Goal: Information Seeking & Learning: Learn about a topic

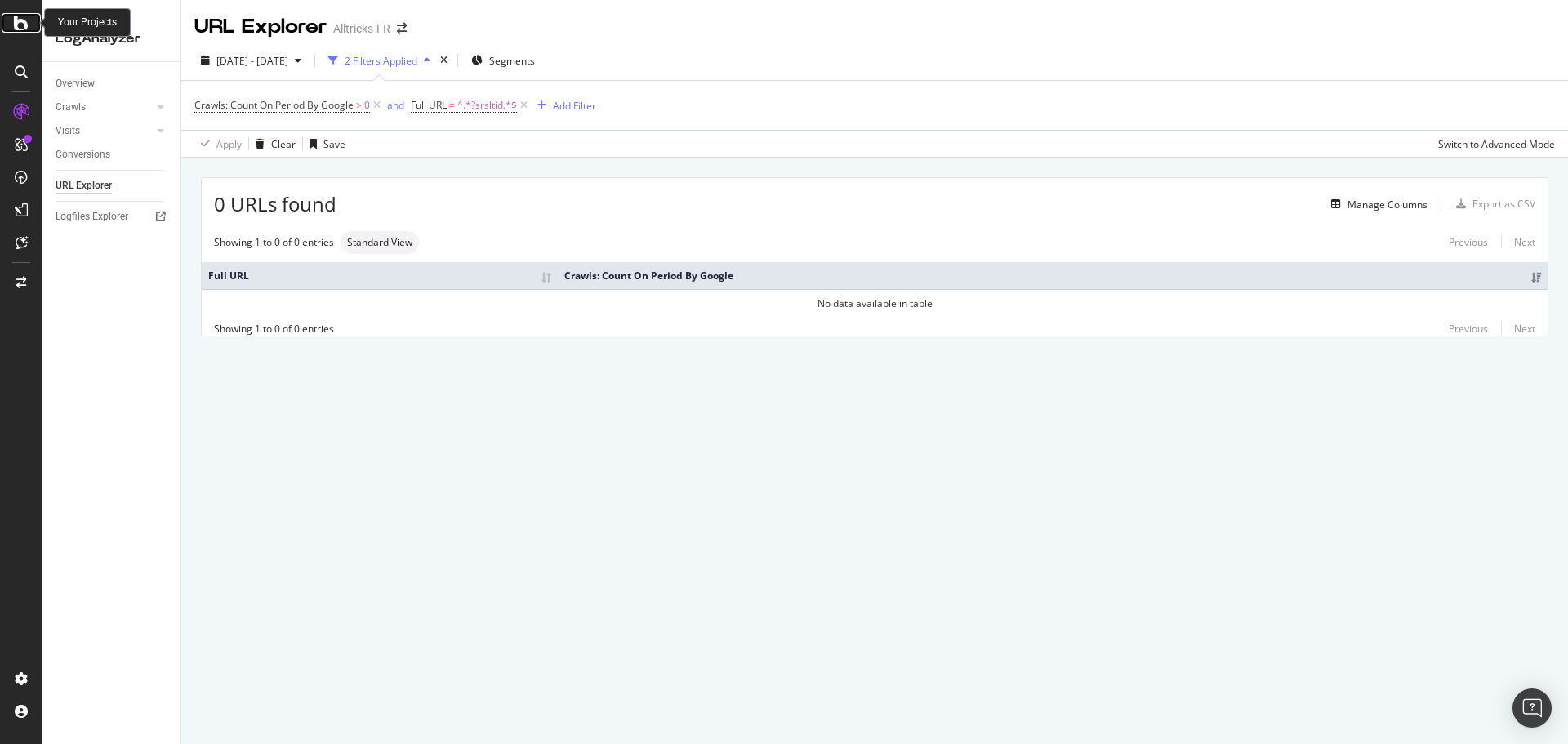
click at [24, 29] on icon at bounding box center [21, 22] width 15 height 20
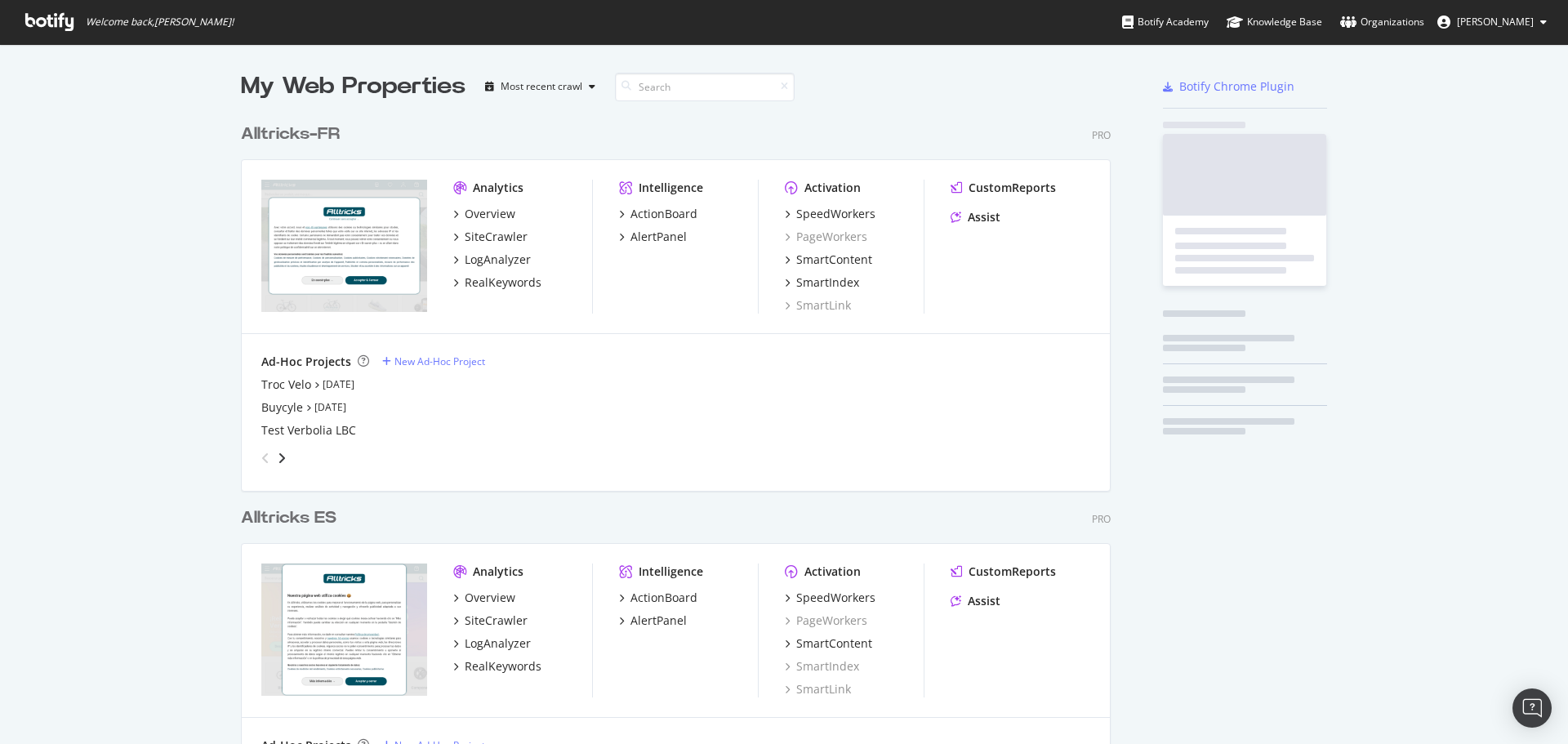
scroll to position [732, 1544]
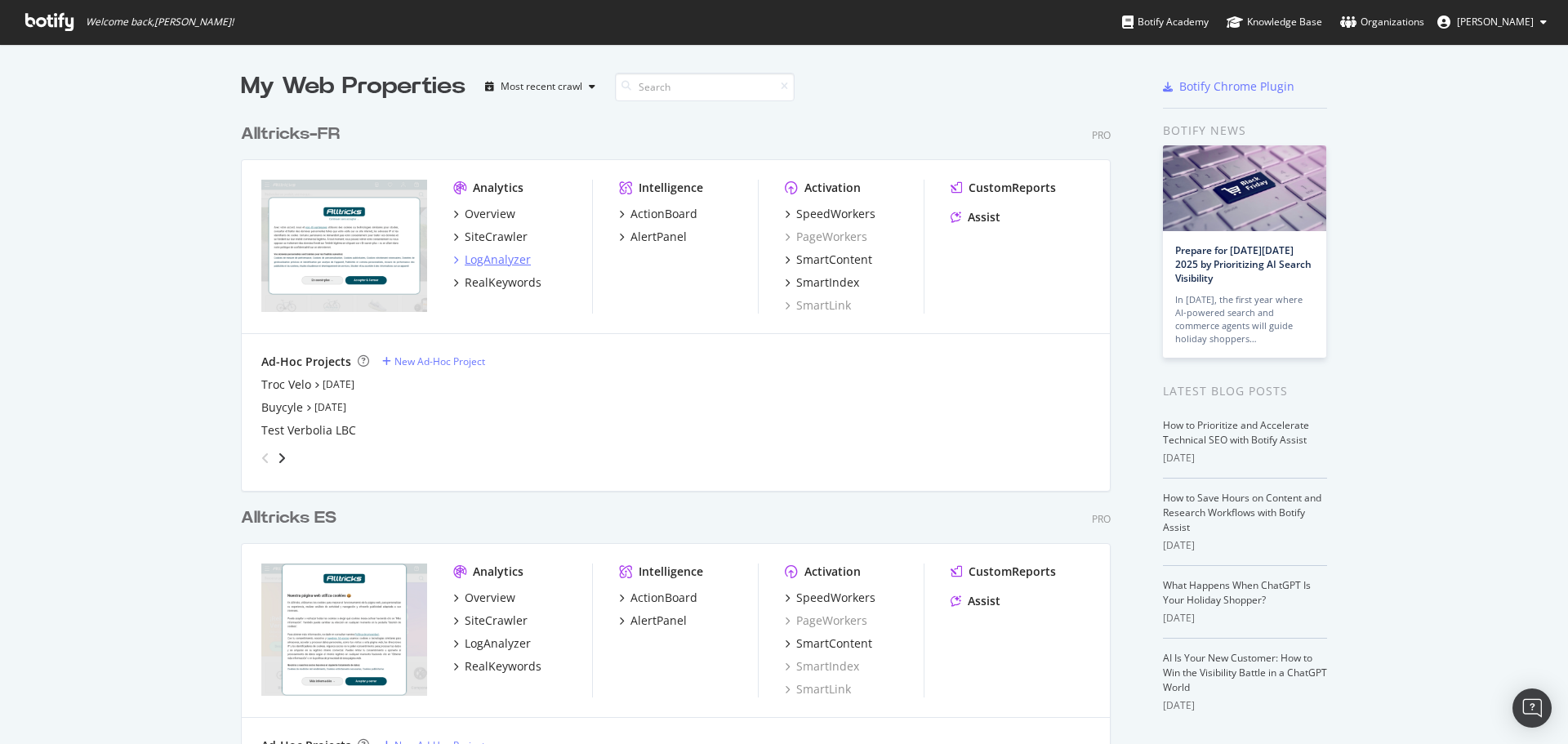
click at [474, 253] on div "LogAnalyzer" at bounding box center [498, 259] width 66 height 16
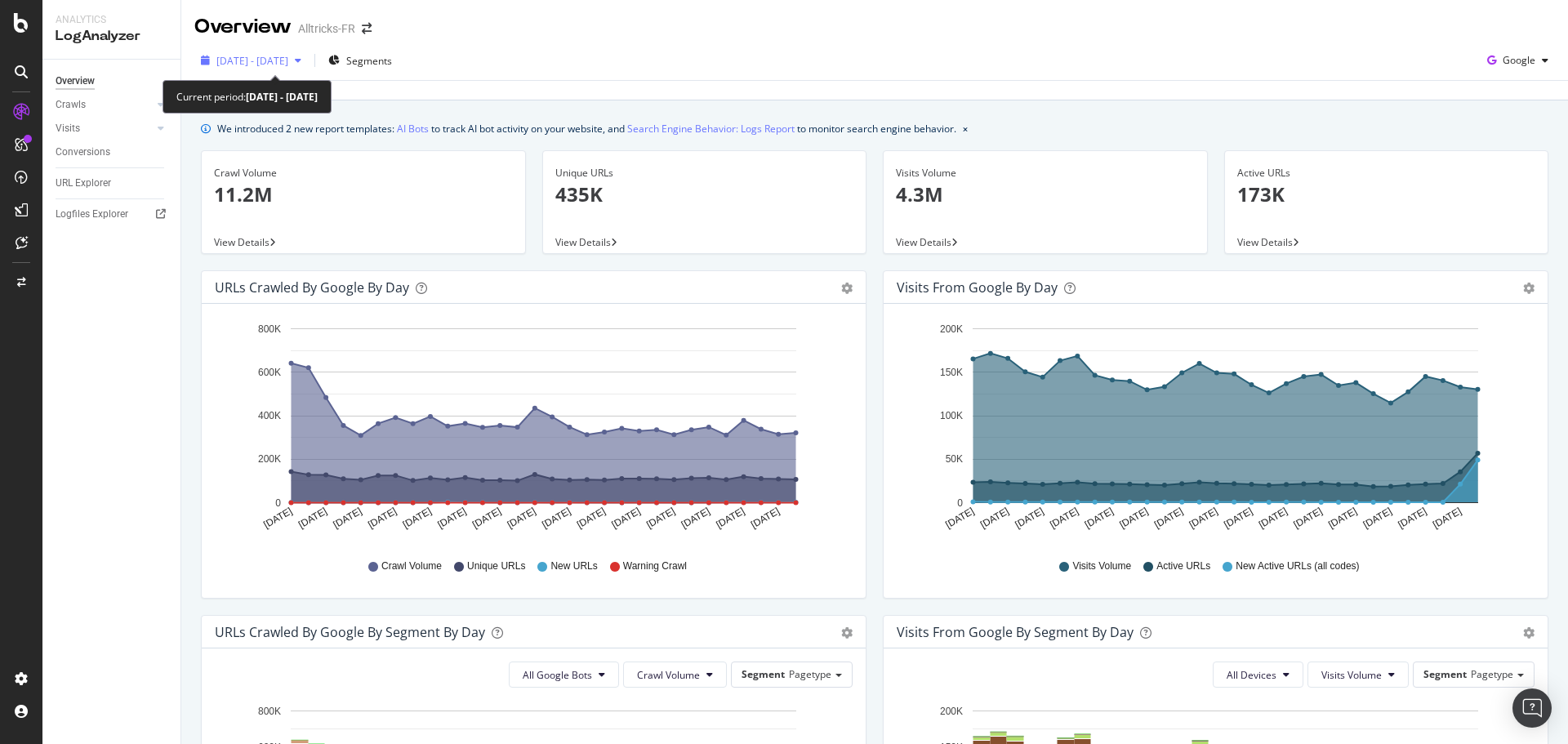
click at [308, 60] on div "button" at bounding box center [298, 59] width 20 height 9
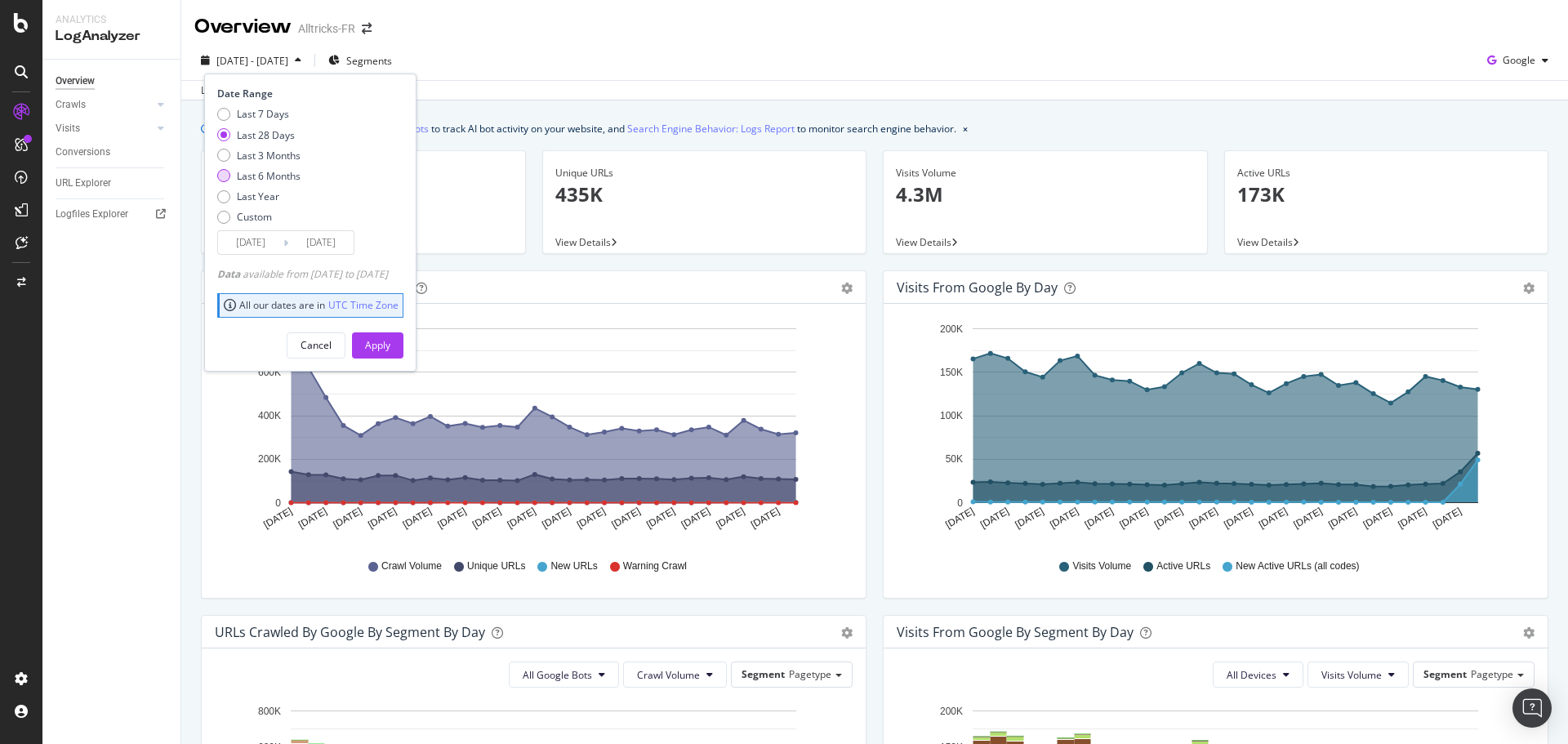
click at [231, 177] on div "Last 6 Months" at bounding box center [259, 176] width 84 height 14
type input "[DATE]"
click at [391, 341] on div "Apply" at bounding box center [377, 345] width 25 height 14
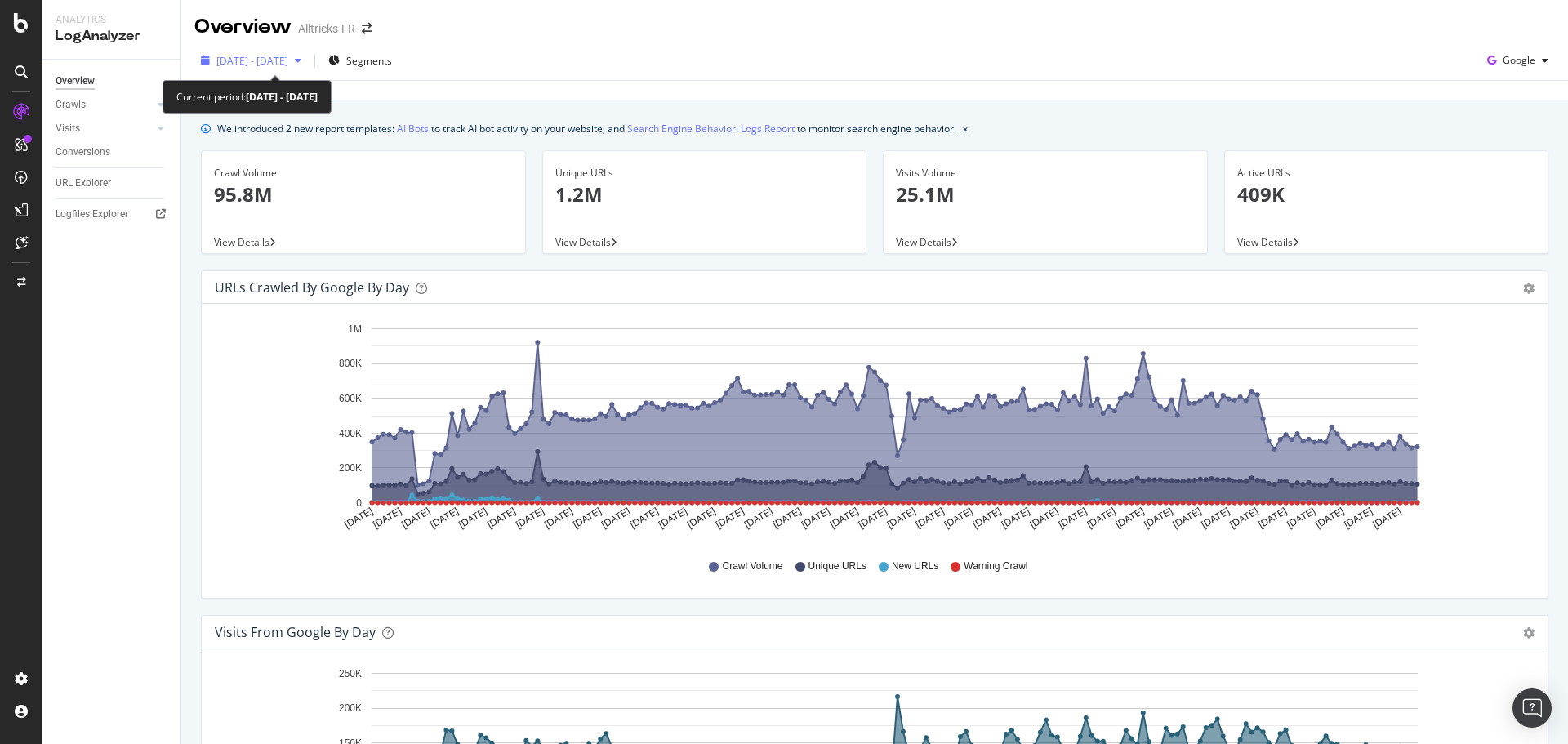
click at [304, 68] on div "[DATE] - [DATE]" at bounding box center [251, 60] width 114 height 24
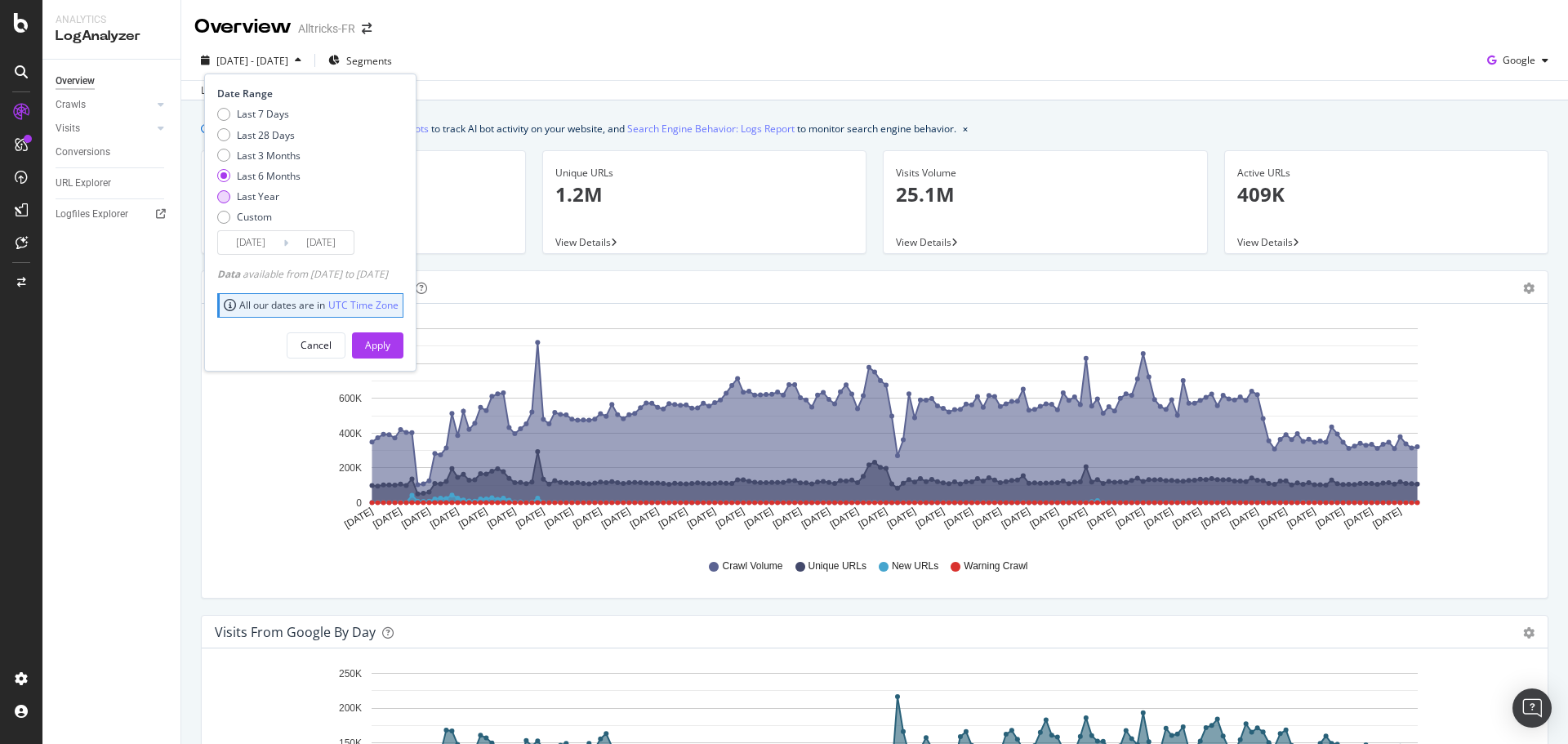
click at [222, 191] on div "Last Year" at bounding box center [223, 197] width 13 height 13
type input "[DATE]"
click at [391, 349] on div "Apply" at bounding box center [377, 345] width 25 height 14
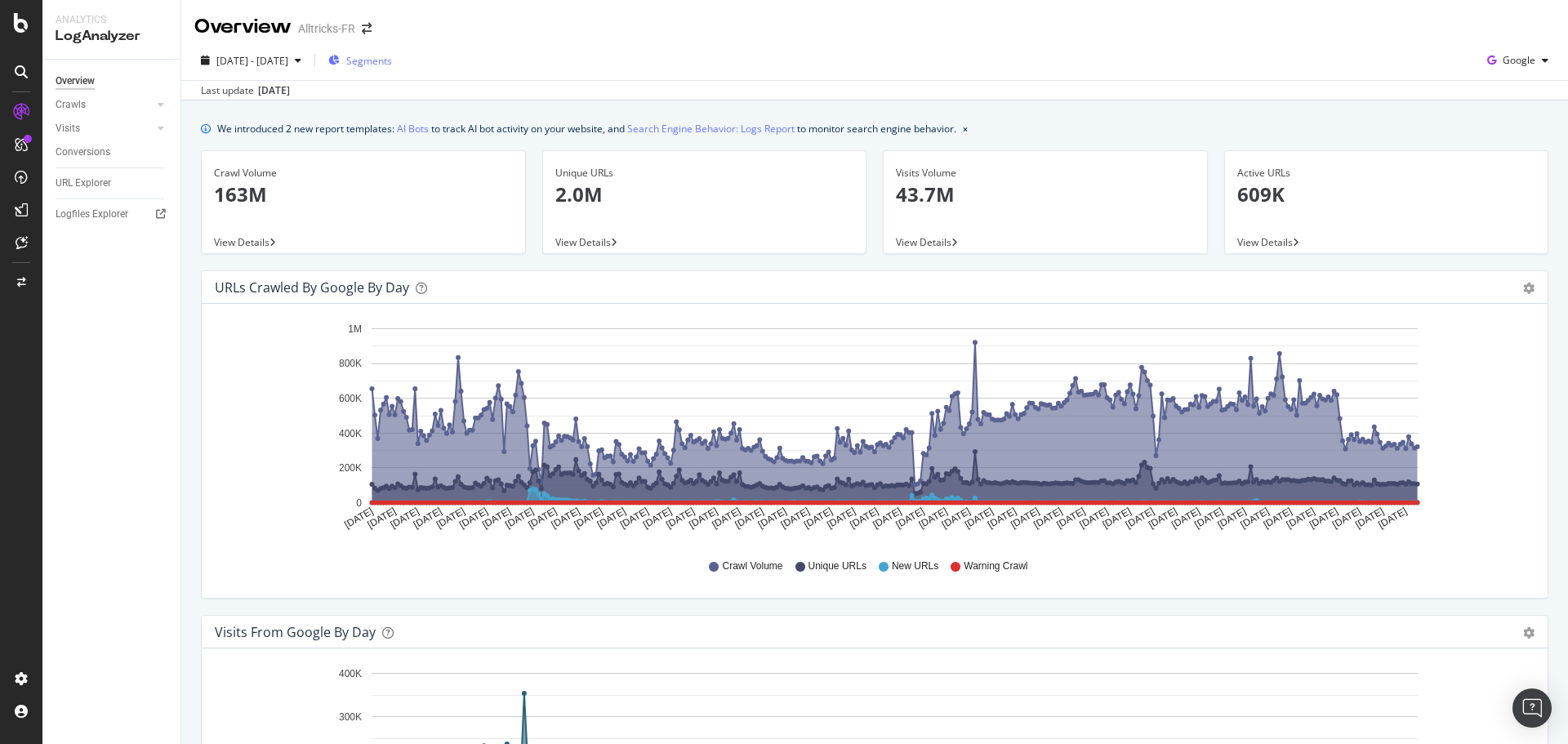
click at [392, 72] on div "Segments" at bounding box center [361, 60] width 64 height 24
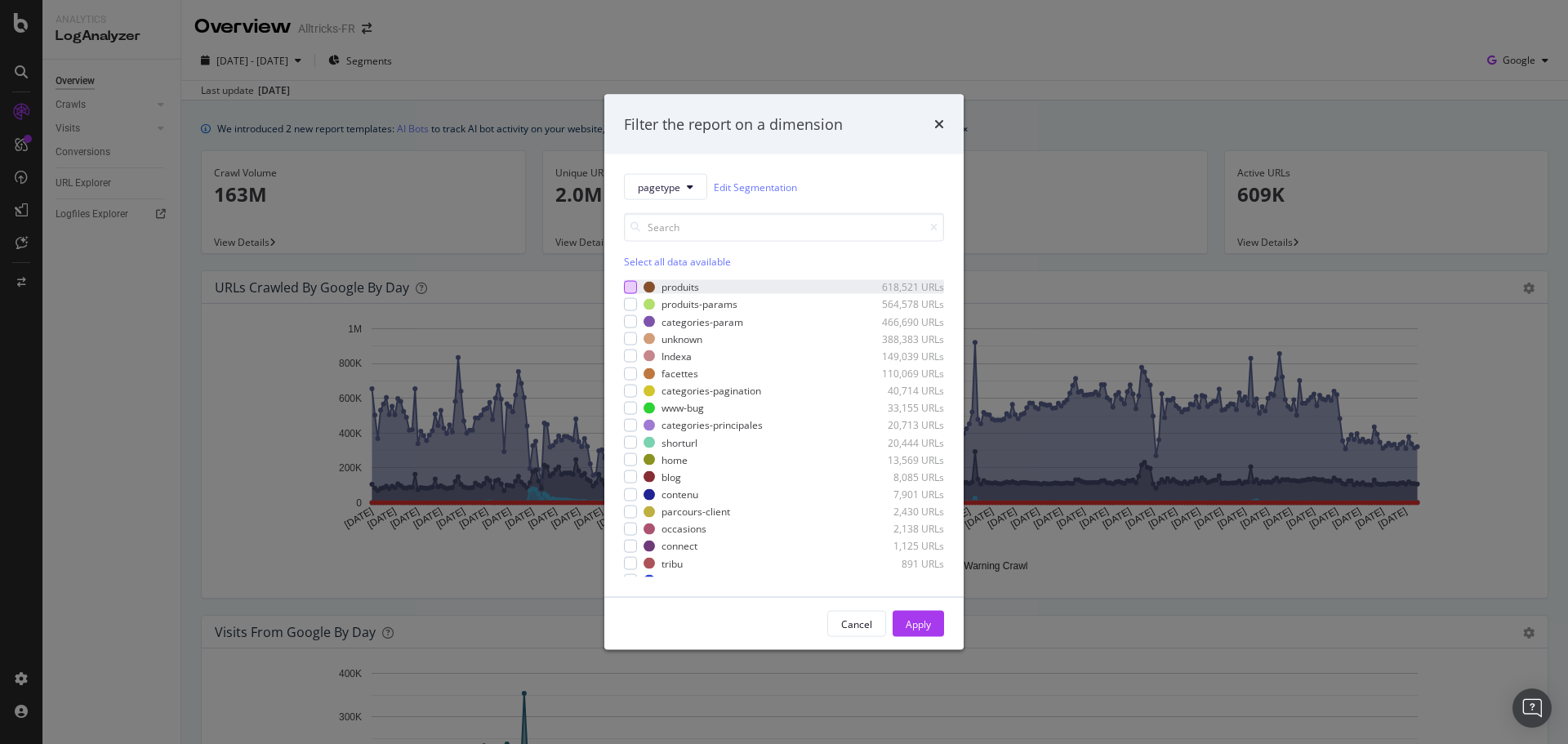
click at [636, 288] on div "modal" at bounding box center [630, 286] width 13 height 13
click at [901, 616] on button "Apply" at bounding box center [919, 623] width 52 height 26
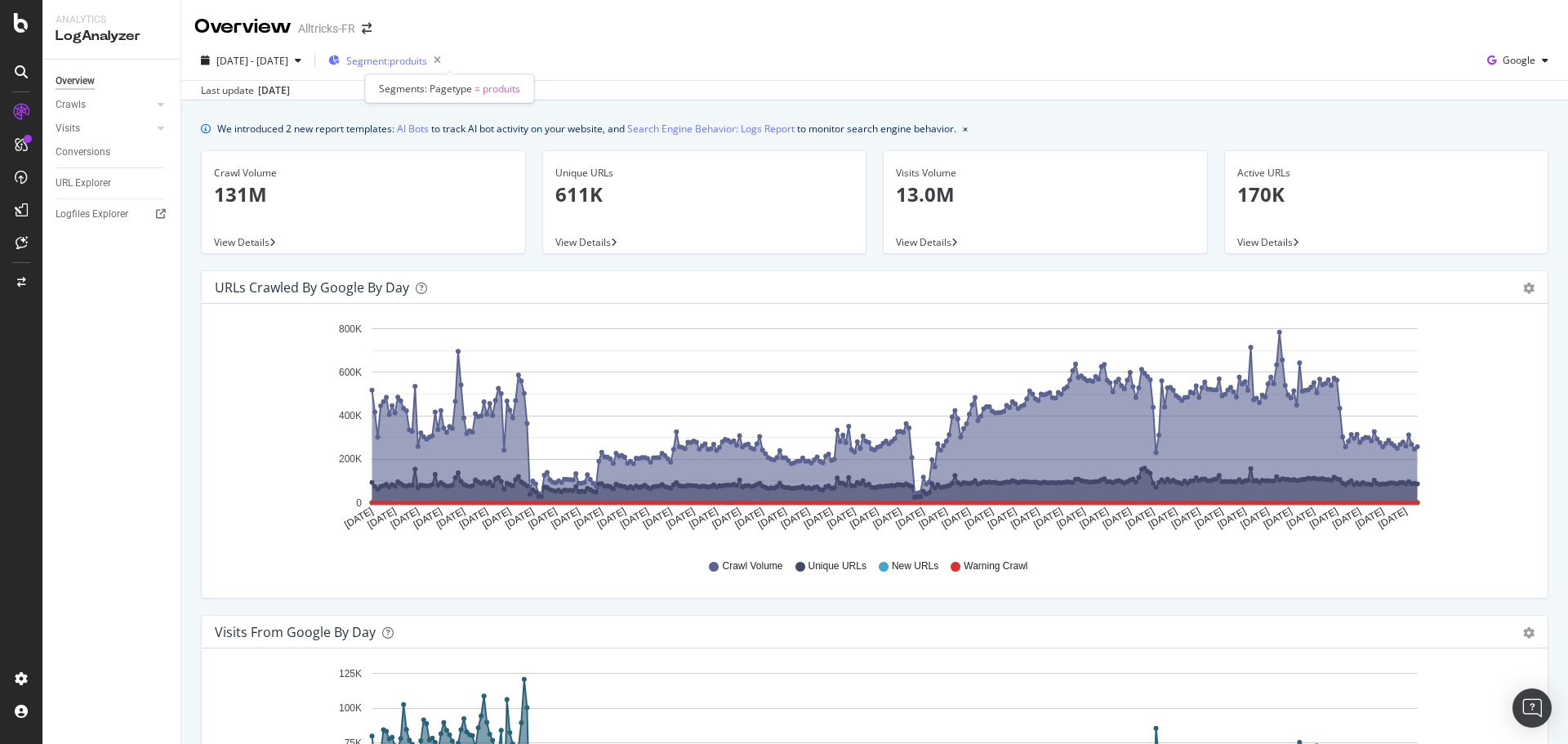
click at [427, 63] on span "Segment: produits" at bounding box center [387, 61] width 81 height 14
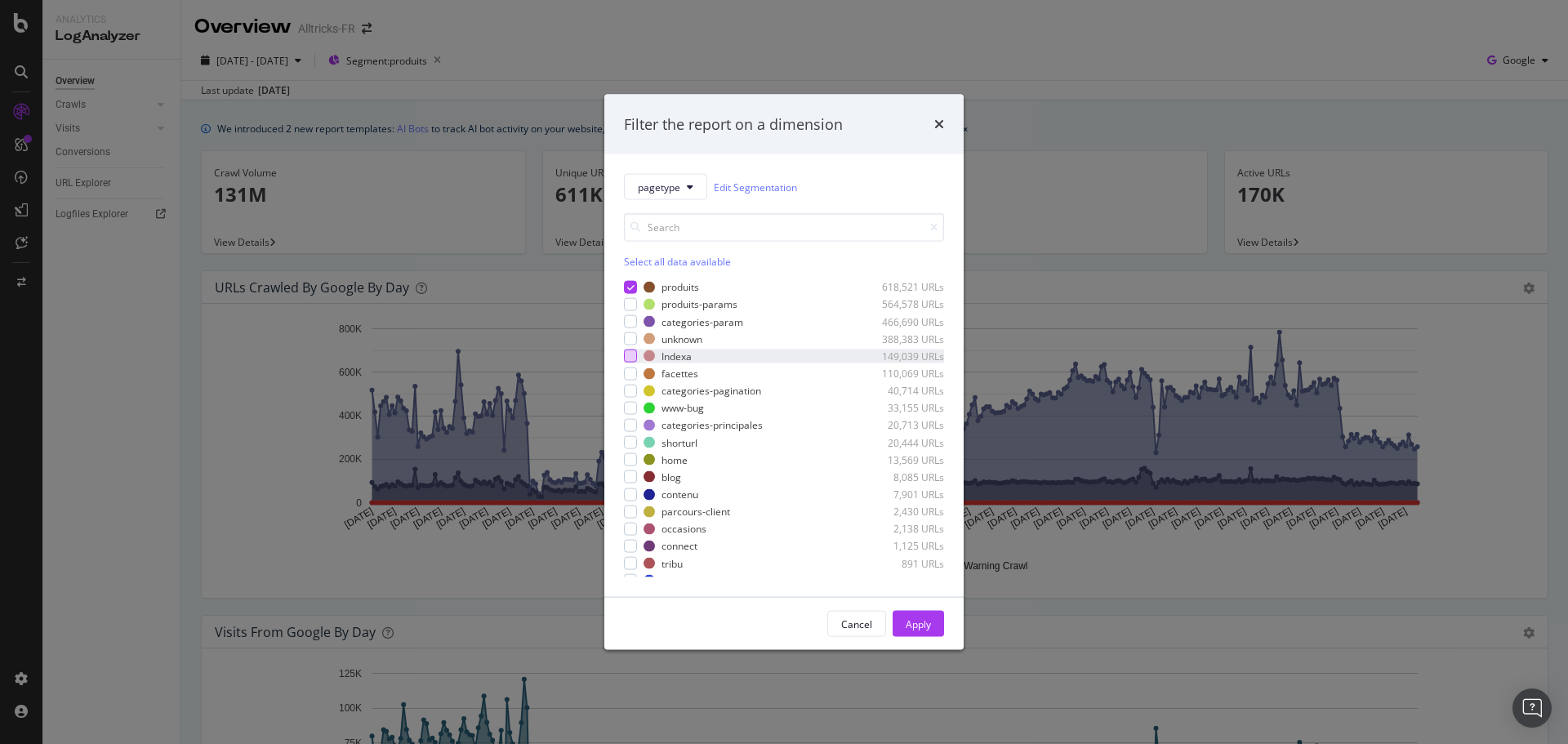
click at [630, 359] on div "modal" at bounding box center [630, 355] width 13 height 13
click at [633, 290] on icon "modal" at bounding box center [630, 286] width 8 height 8
click at [913, 618] on div "Apply" at bounding box center [918, 623] width 25 height 14
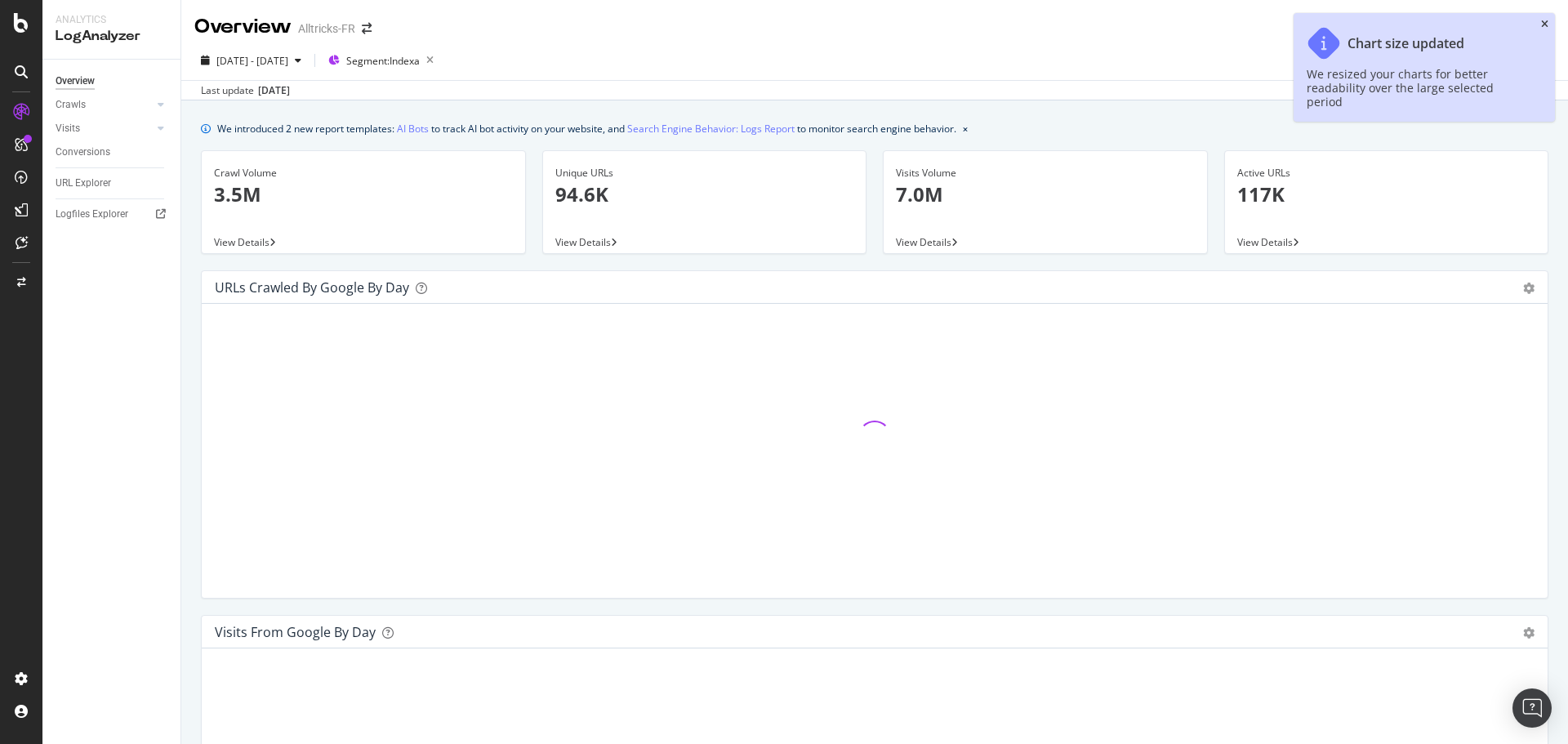
click at [1546, 24] on icon "close toast" at bounding box center [1545, 24] width 8 height 9
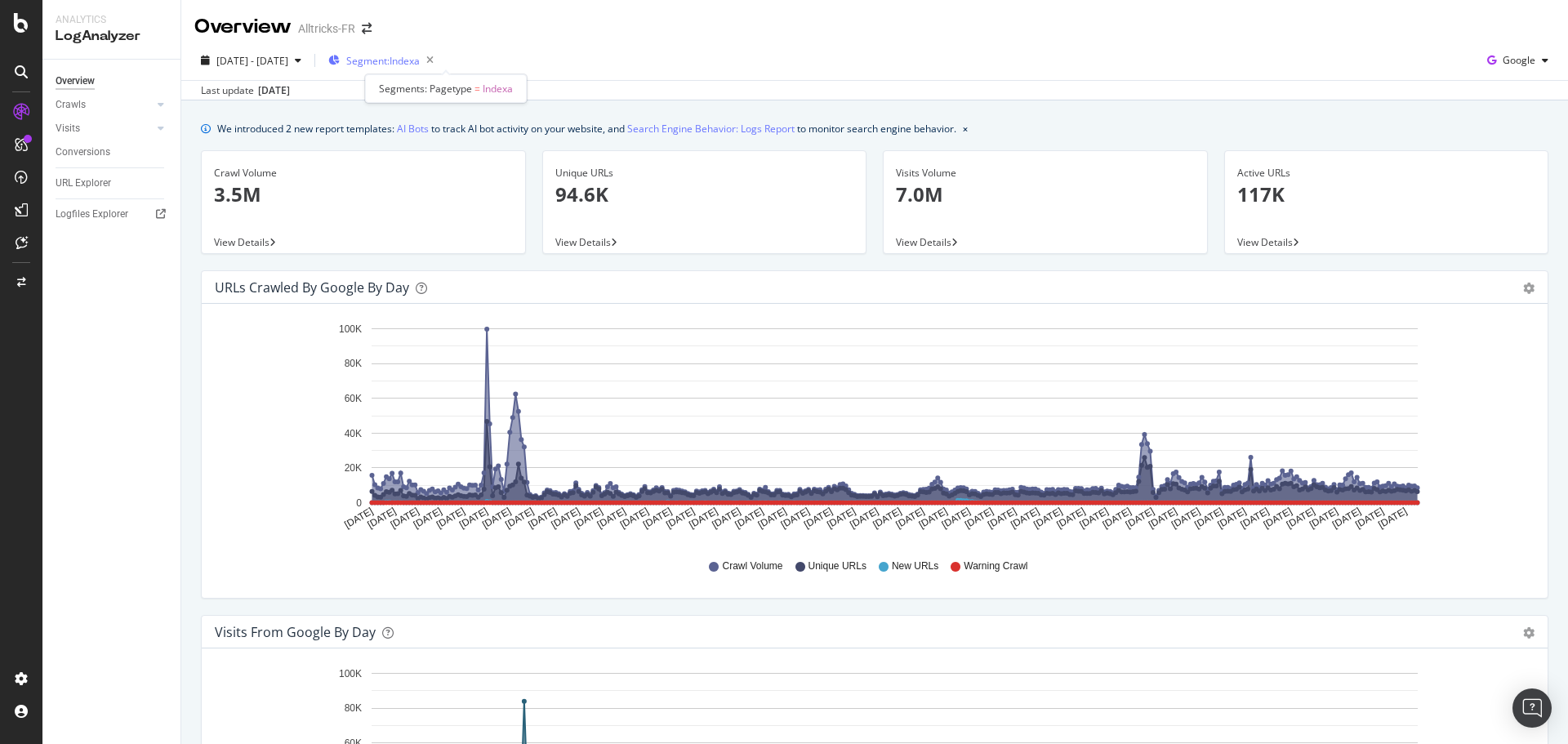
click at [420, 59] on span "Segment: Indexa" at bounding box center [383, 61] width 73 height 14
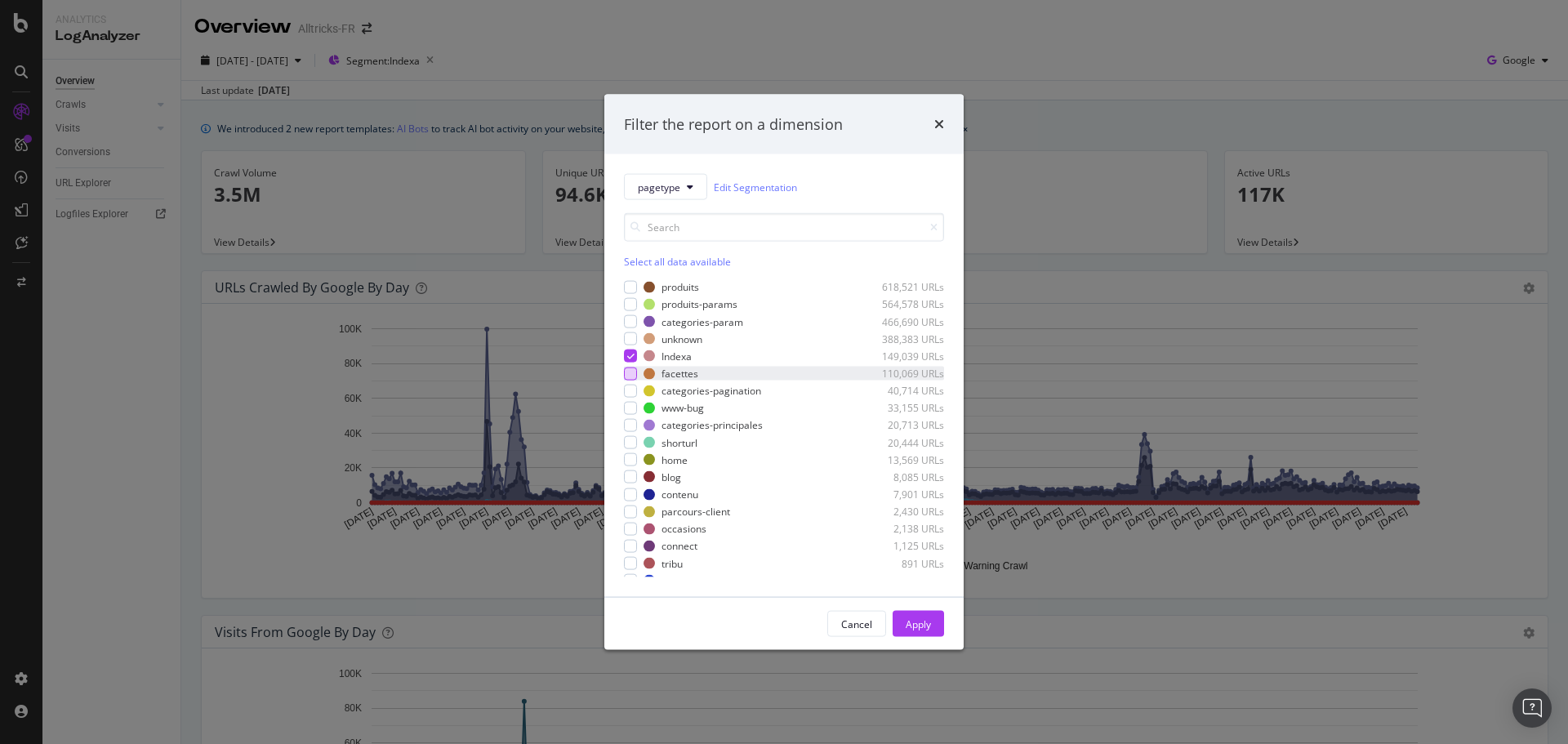
click at [630, 374] on div "modal" at bounding box center [630, 372] width 13 height 13
click at [630, 428] on div "modal" at bounding box center [630, 425] width 13 height 13
click at [634, 457] on div "modal" at bounding box center [630, 460] width 13 height 13
click at [632, 478] on div "modal" at bounding box center [630, 476] width 13 height 13
click at [629, 495] on div "modal" at bounding box center [630, 493] width 13 height 13
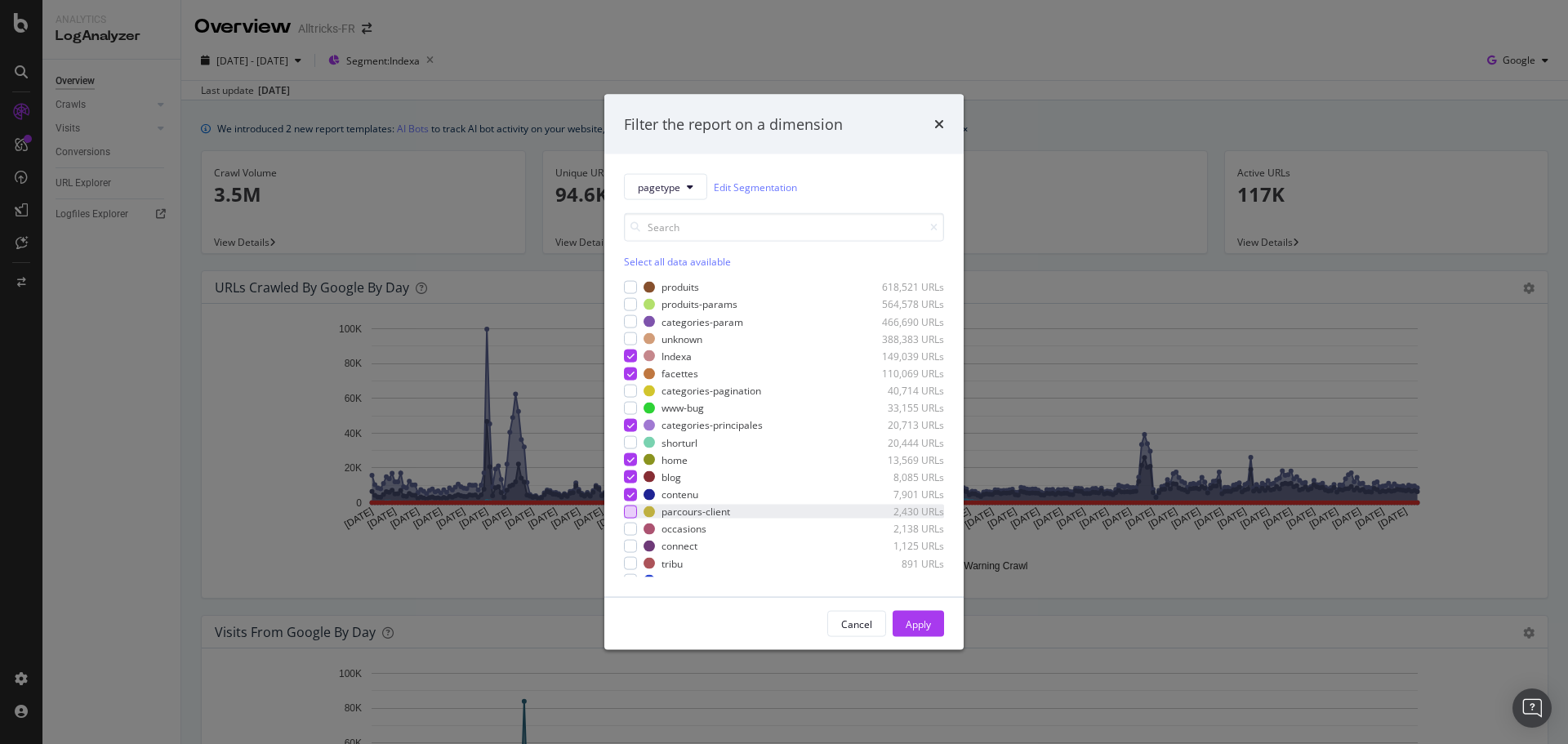
scroll to position [28, 0]
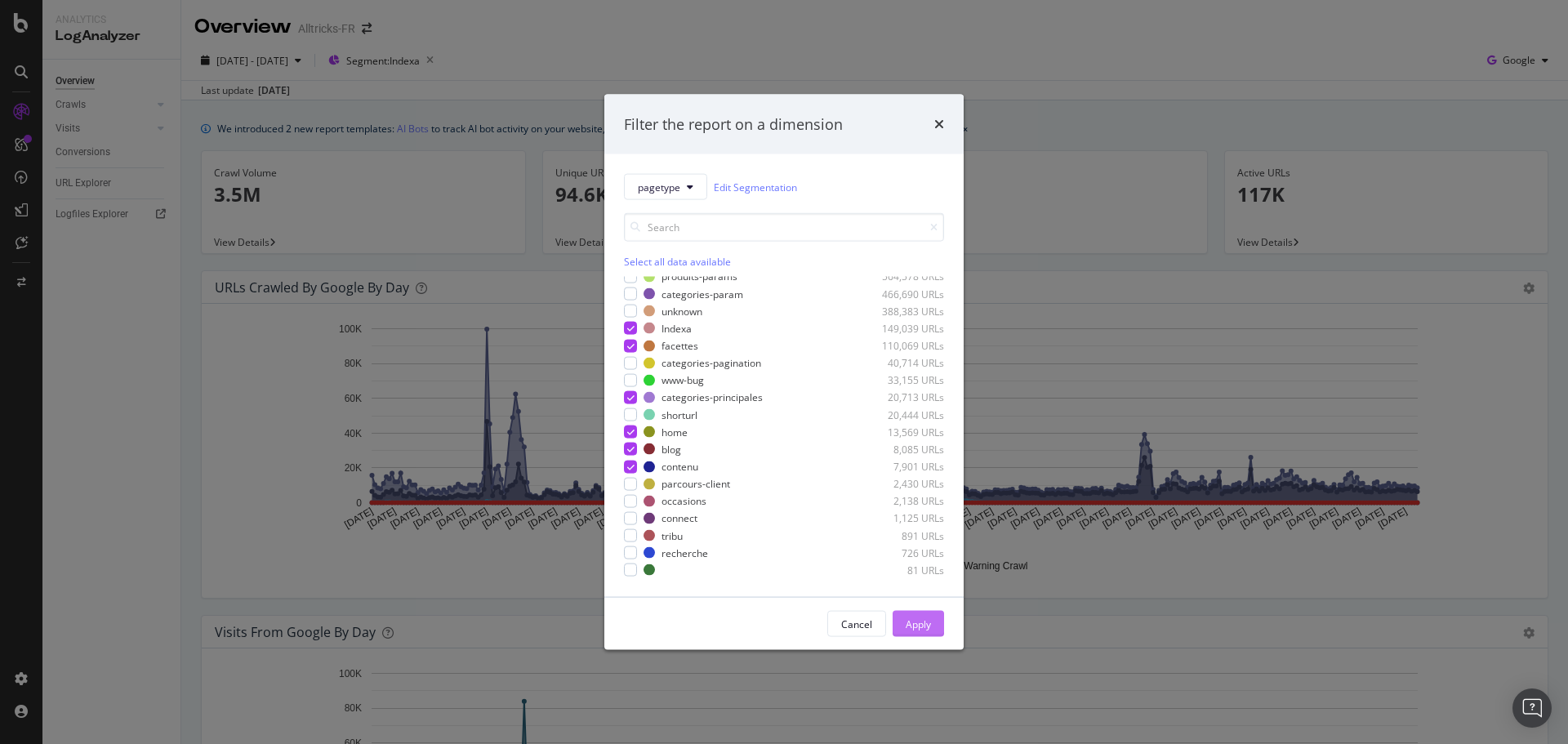
click at [917, 632] on div "Apply" at bounding box center [918, 623] width 25 height 24
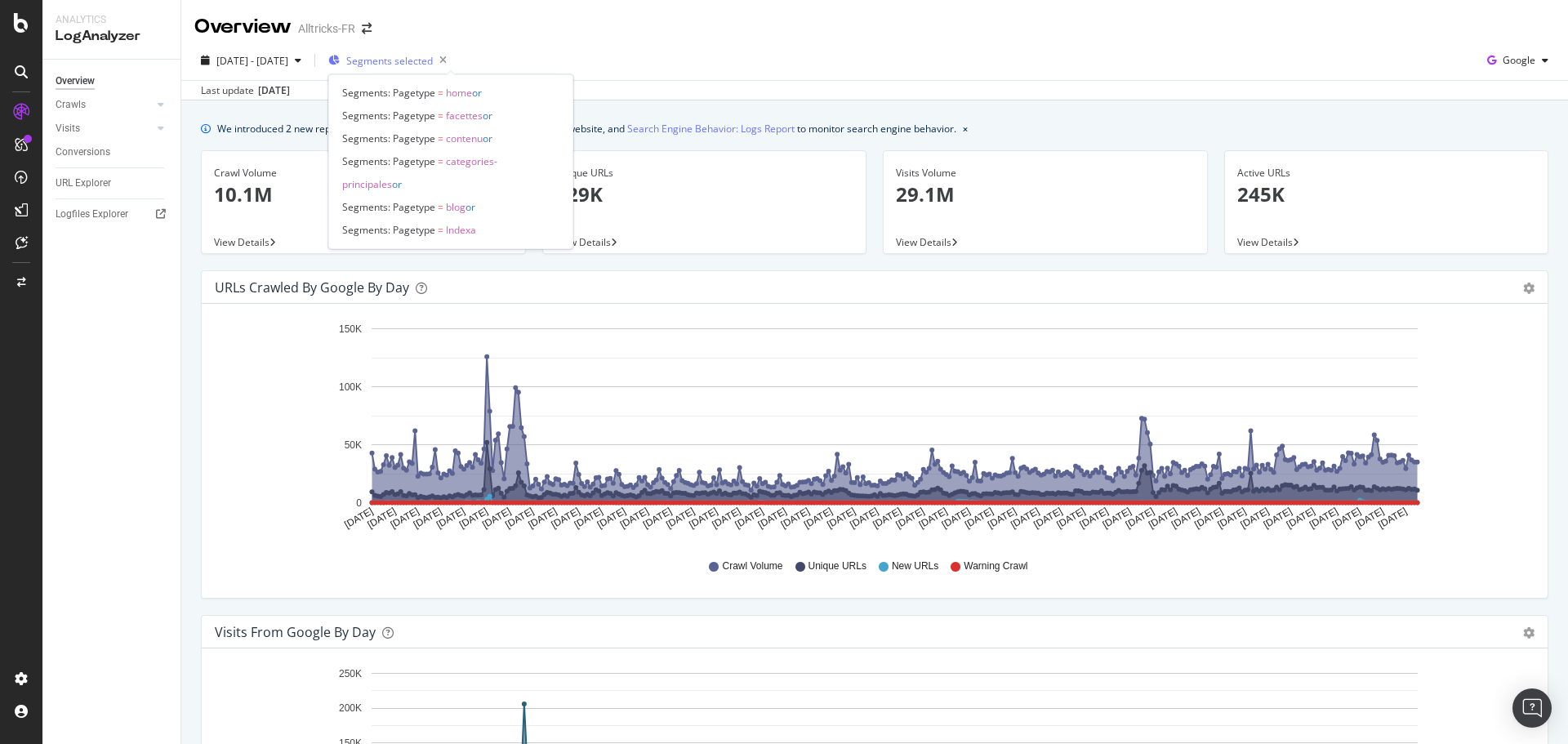
click at [340, 63] on icon "button" at bounding box center [334, 59] width 11 height 9
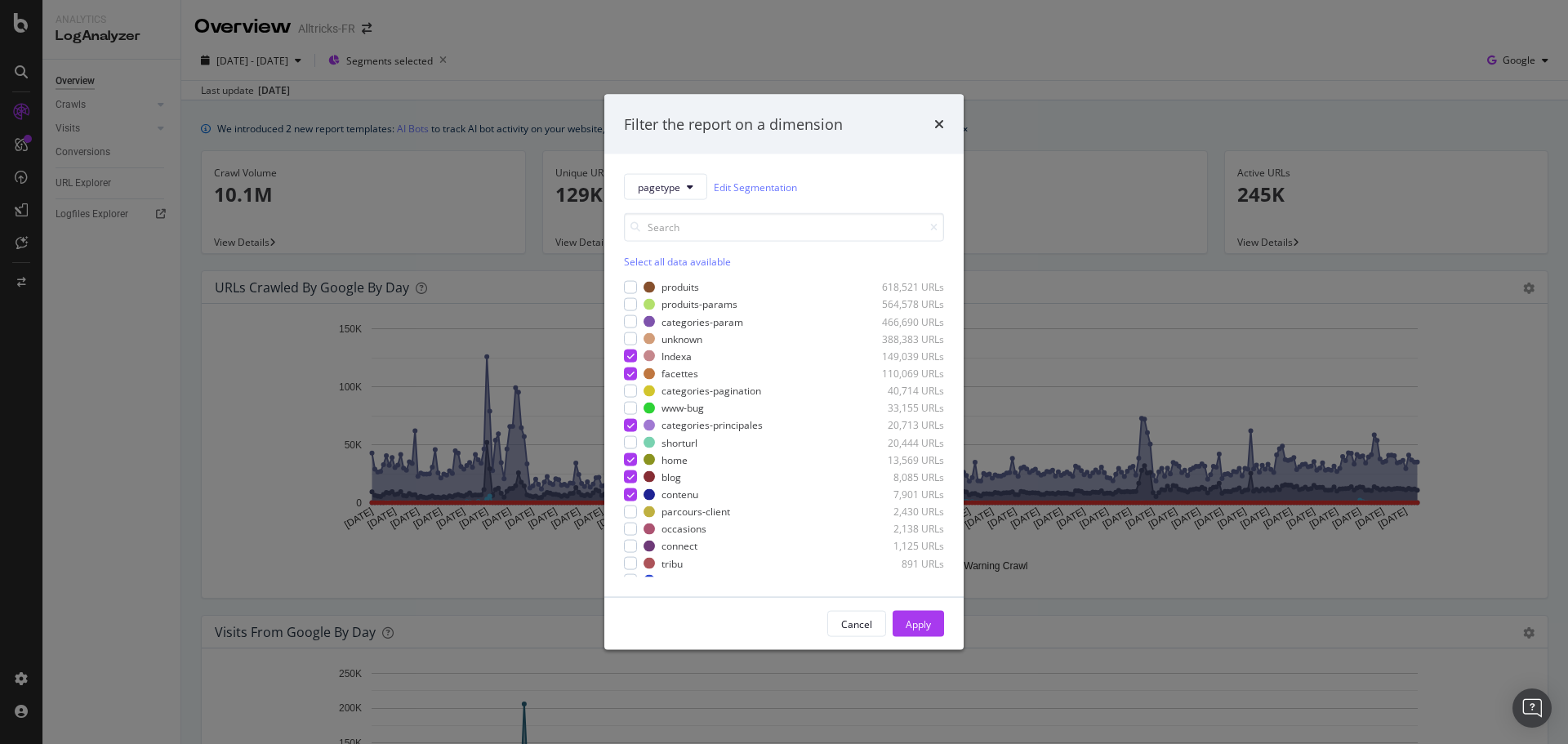
click at [389, 81] on div "Filter the report on a dimension pagetype Edit Segmentation Select all data ava…" at bounding box center [784, 372] width 1568 height 744
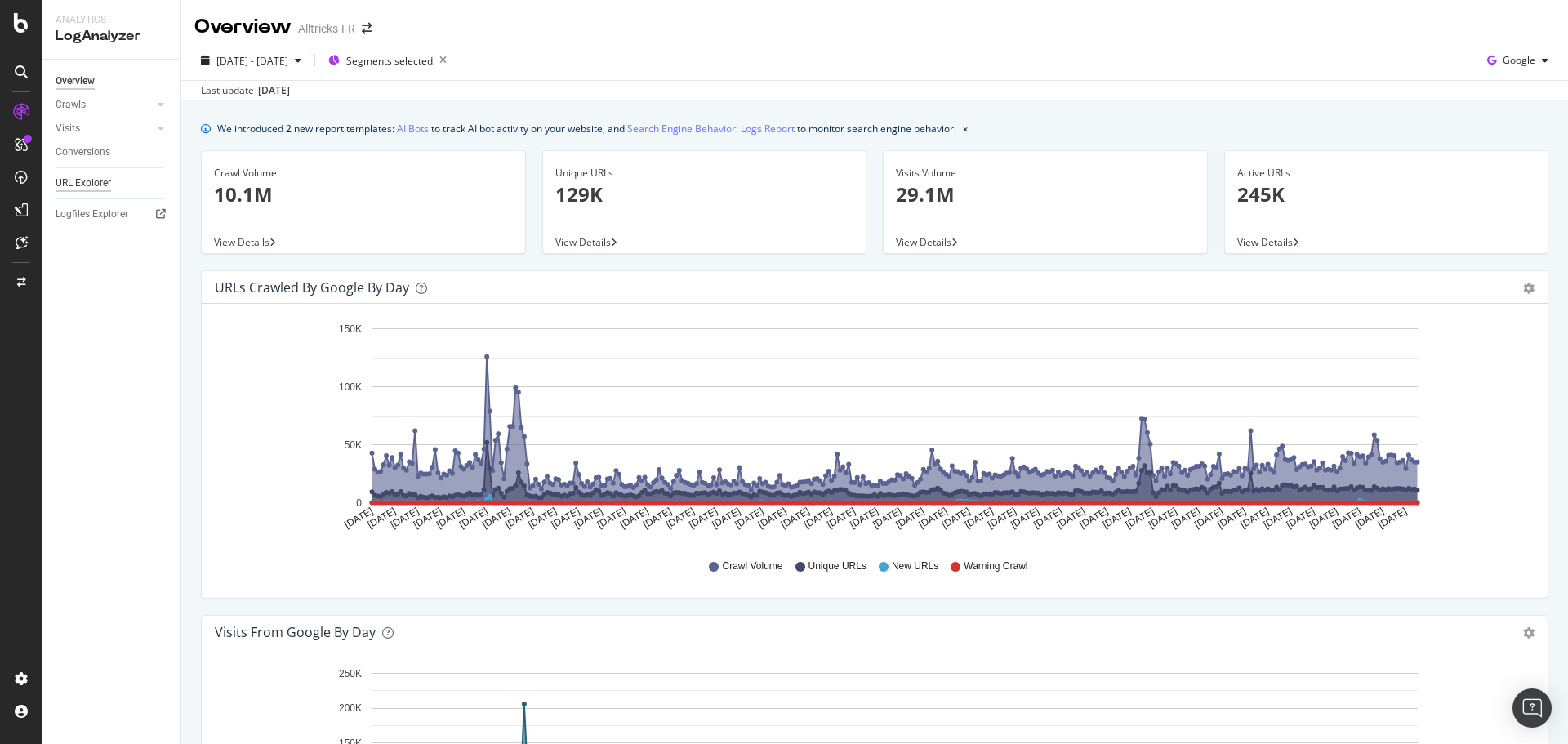
click at [103, 178] on div "URL Explorer" at bounding box center [83, 184] width 55 height 17
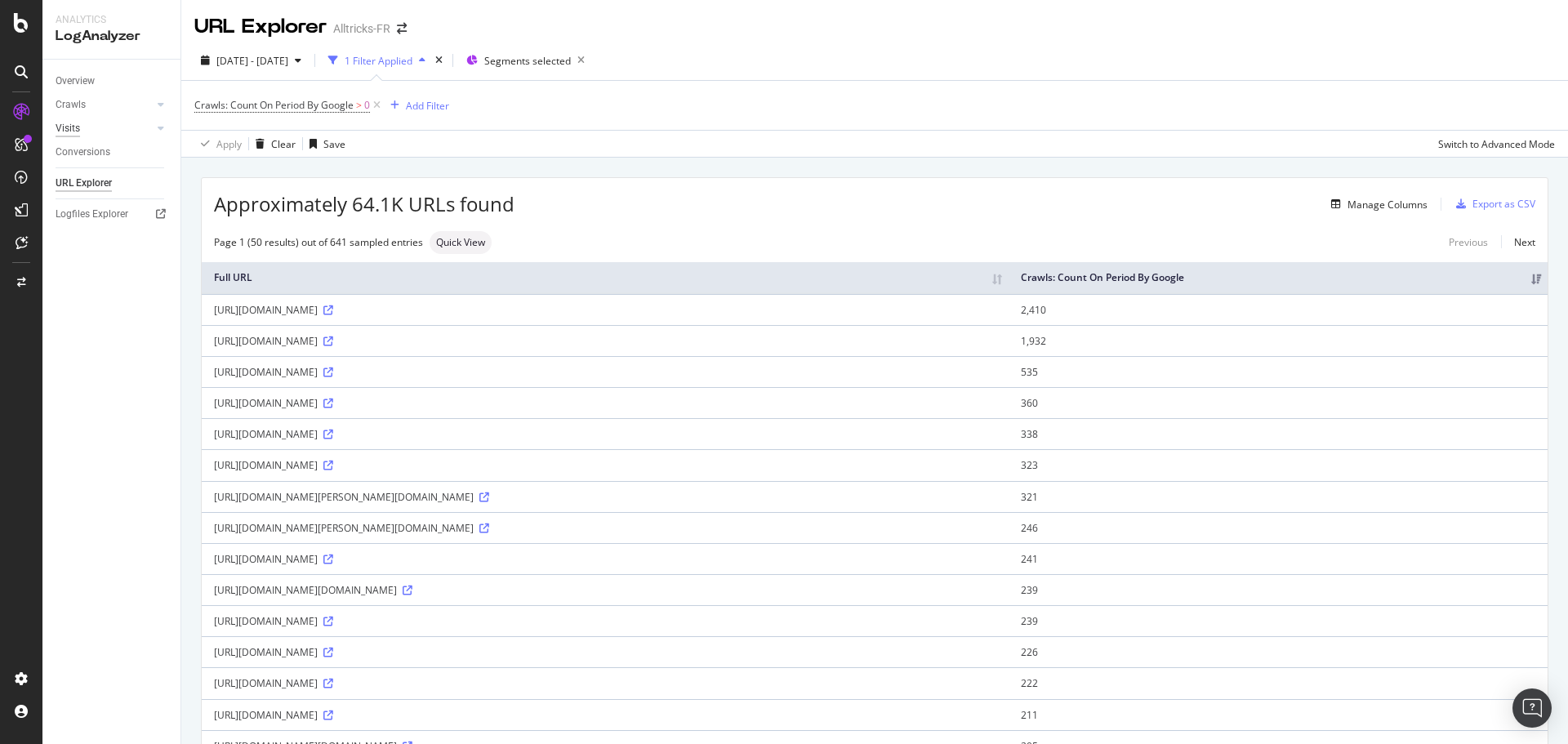
click at [76, 130] on div "Visits" at bounding box center [67, 128] width 24 height 17
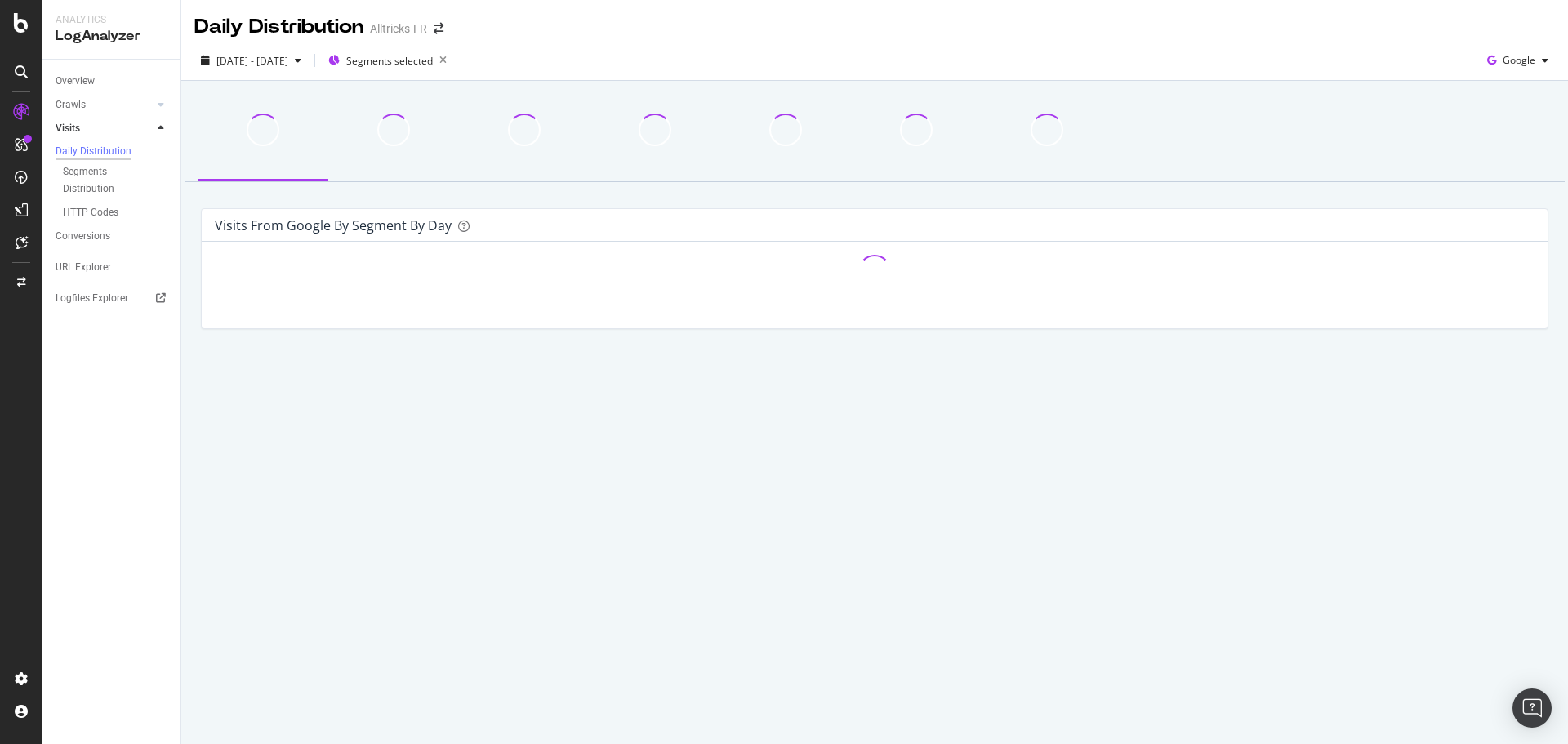
click at [95, 261] on div "URL Explorer" at bounding box center [117, 266] width 125 height 23
click at [95, 271] on div "URL Explorer" at bounding box center [83, 267] width 55 height 17
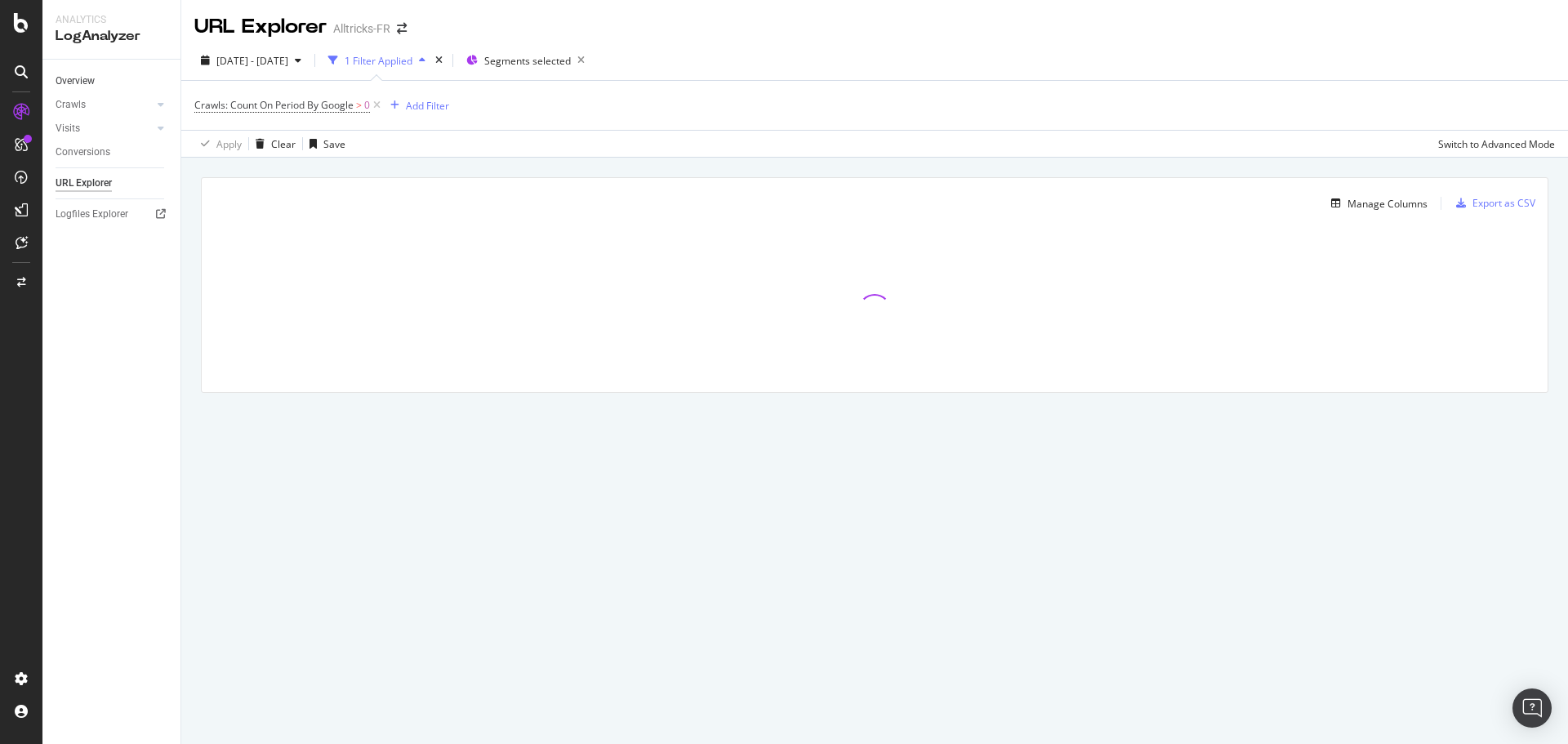
click at [99, 81] on link "Overview" at bounding box center [112, 81] width 114 height 17
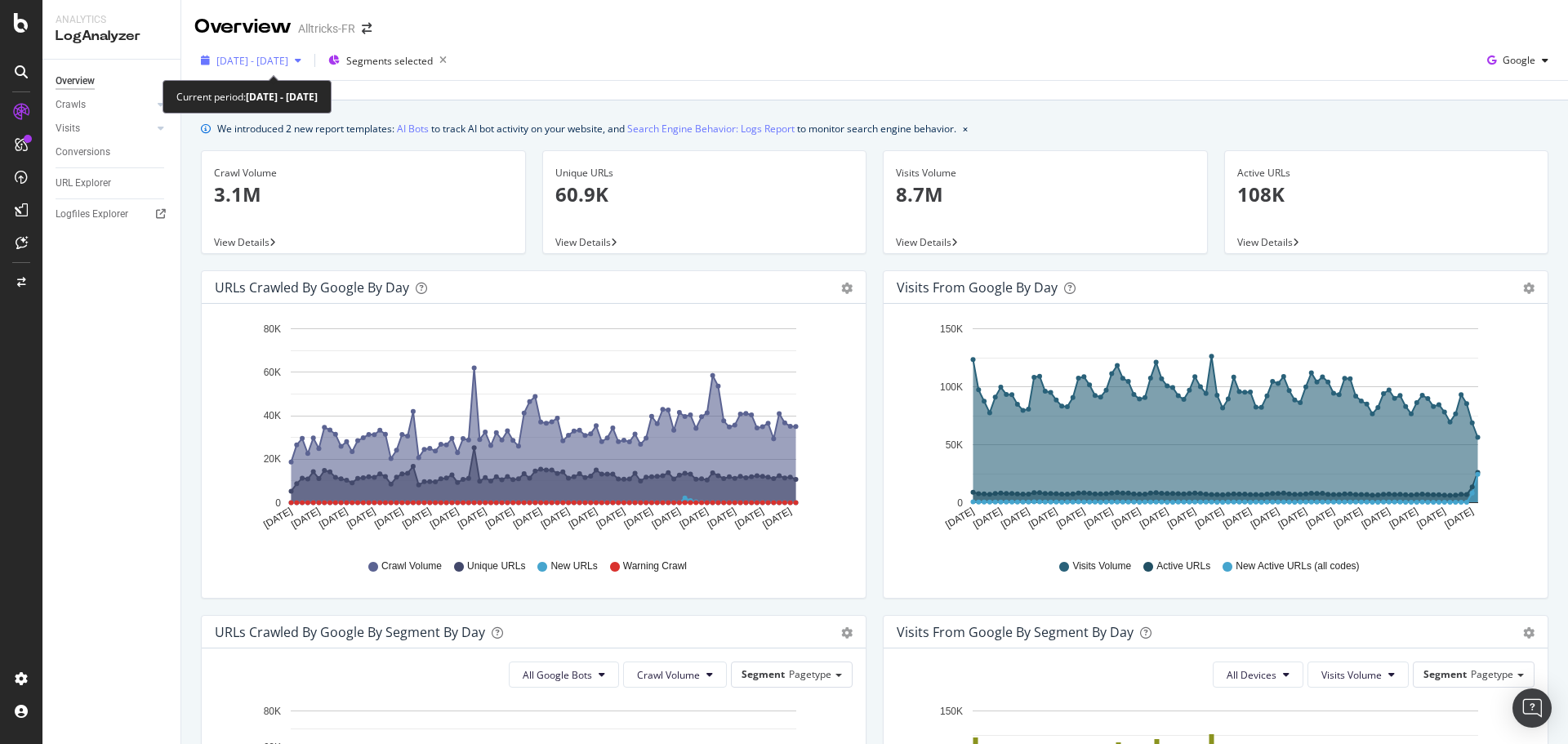
click at [288, 63] on span "[DATE] - [DATE]" at bounding box center [252, 61] width 72 height 14
click at [737, 66] on div "[DATE] - [DATE] Segments selected Google" at bounding box center [875, 64] width 1387 height 33
click at [84, 107] on div "Crawls" at bounding box center [70, 105] width 30 height 17
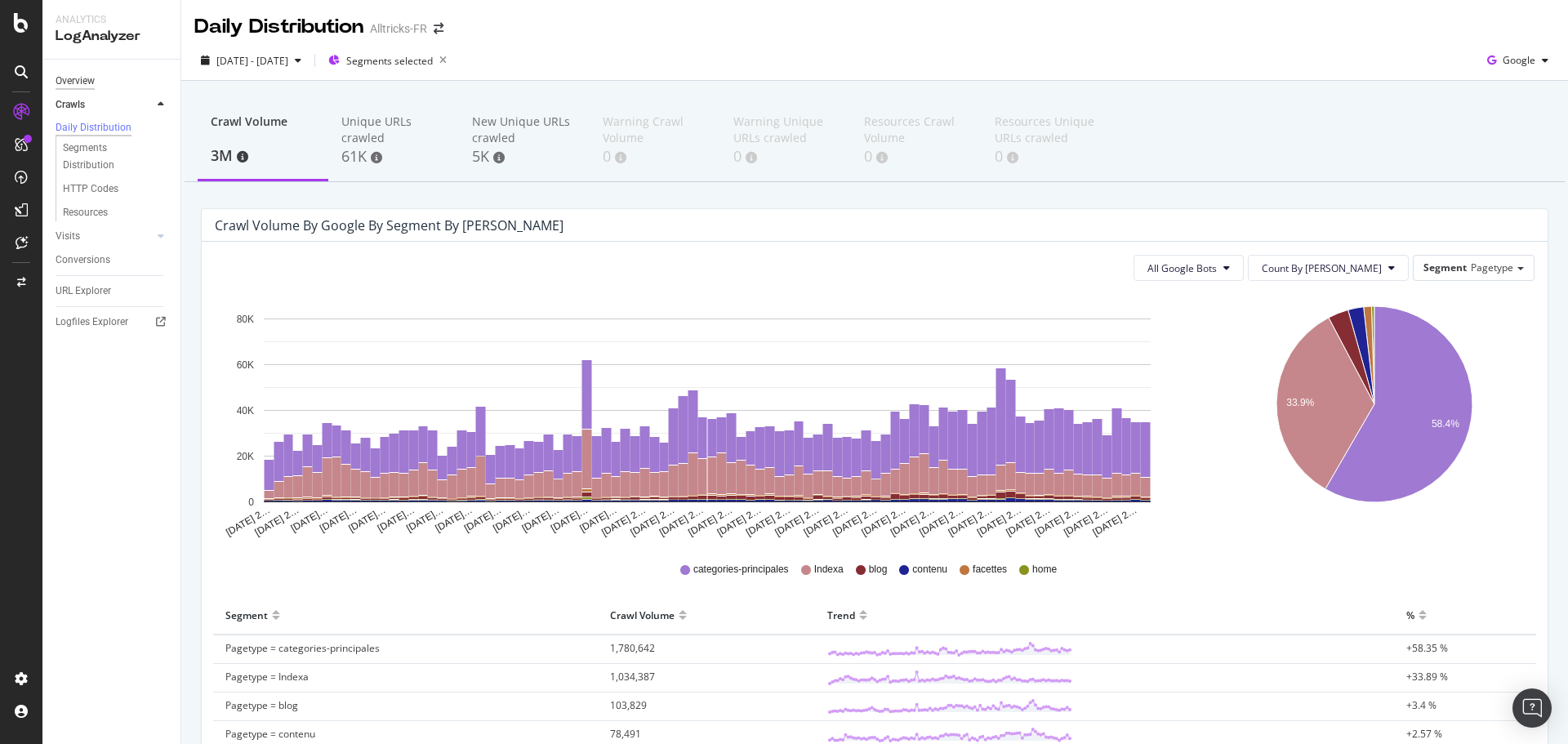
click at [84, 83] on div "Overview" at bounding box center [74, 81] width 39 height 17
